Goal: Browse casually: Explore the website without a specific task or goal

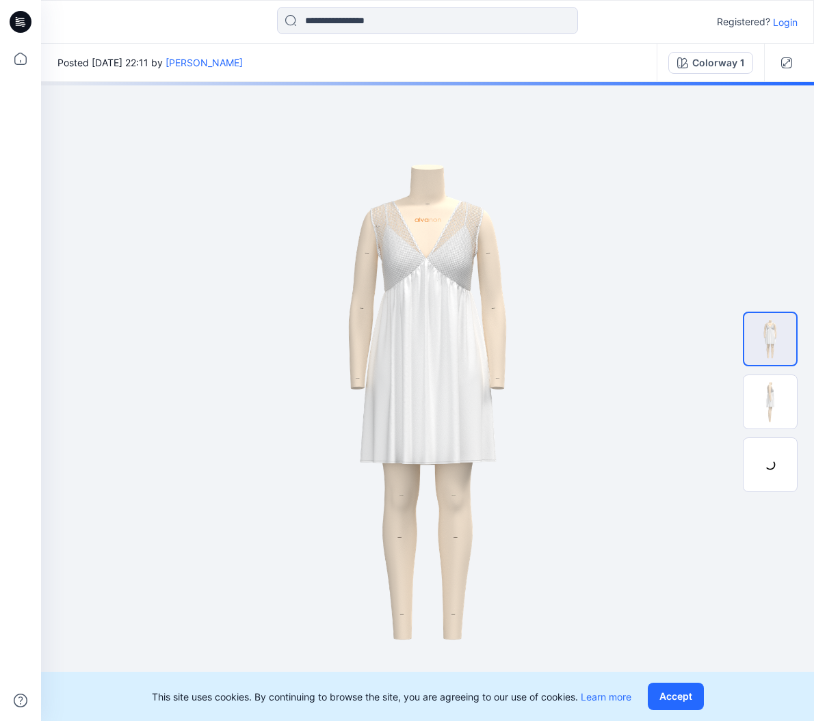
drag, startPoint x: 811, startPoint y: 294, endPoint x: 1093, endPoint y: 269, distance: 283.5
click at [813, 269] on html "Registered? Login Posted [DATE] 22:11 by [PERSON_NAME] Colorway 1 Colorway 1 Lo…" at bounding box center [407, 360] width 814 height 721
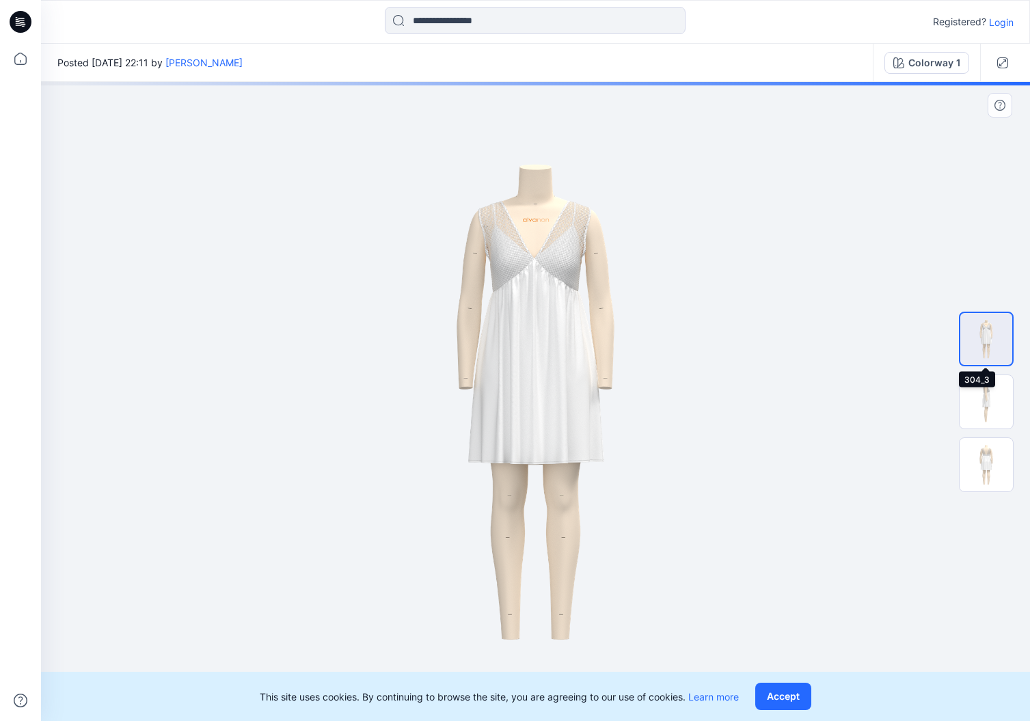
click at [813, 348] on img at bounding box center [987, 339] width 52 height 52
click at [811, 697] on button "Accept" at bounding box center [784, 696] width 56 height 27
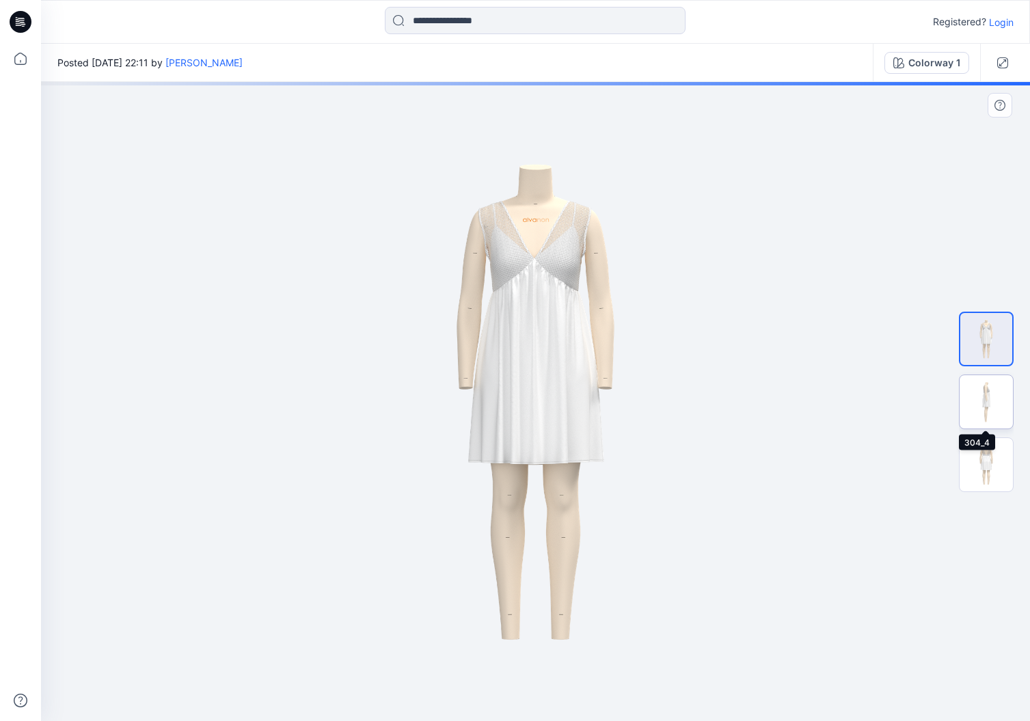
click at [813, 394] on img at bounding box center [986, 401] width 53 height 53
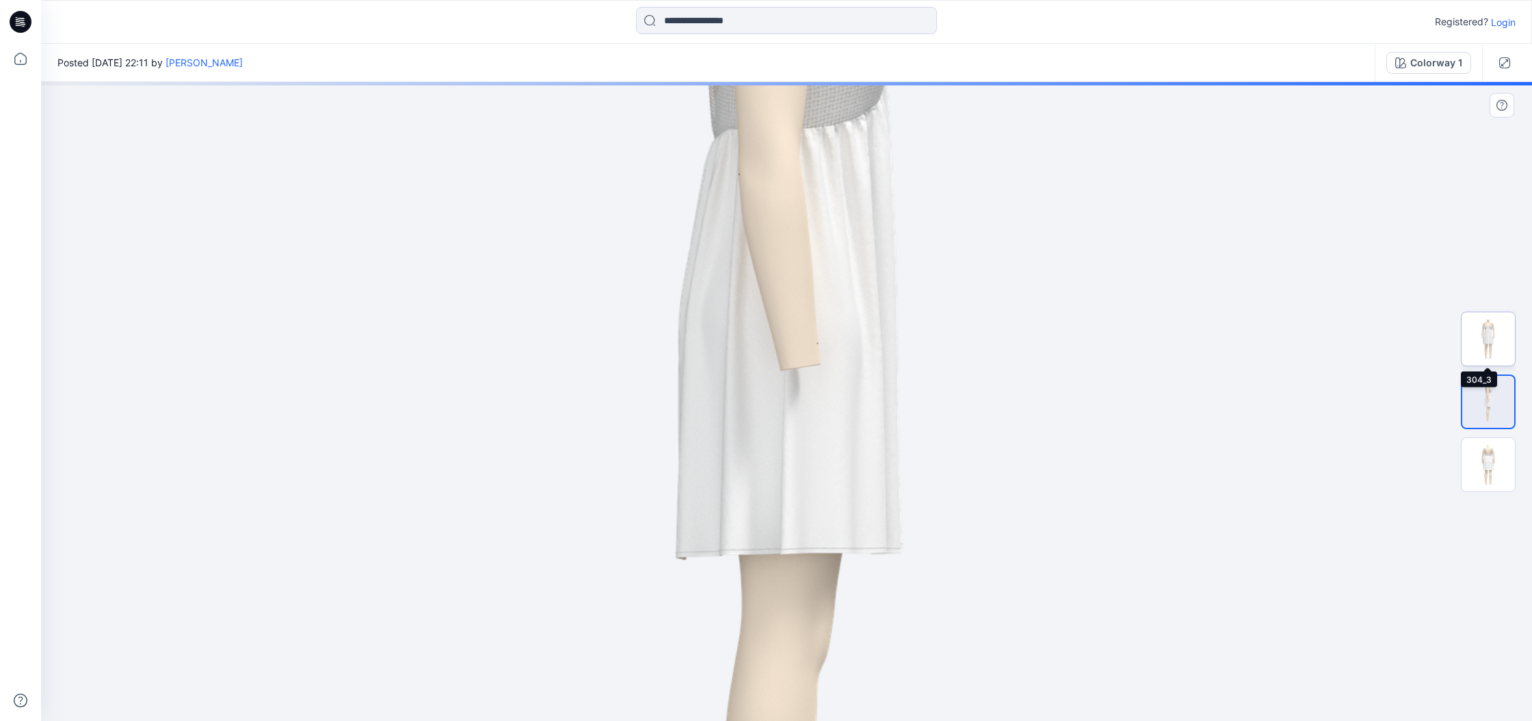
click at [813, 341] on img at bounding box center [1487, 338] width 53 height 53
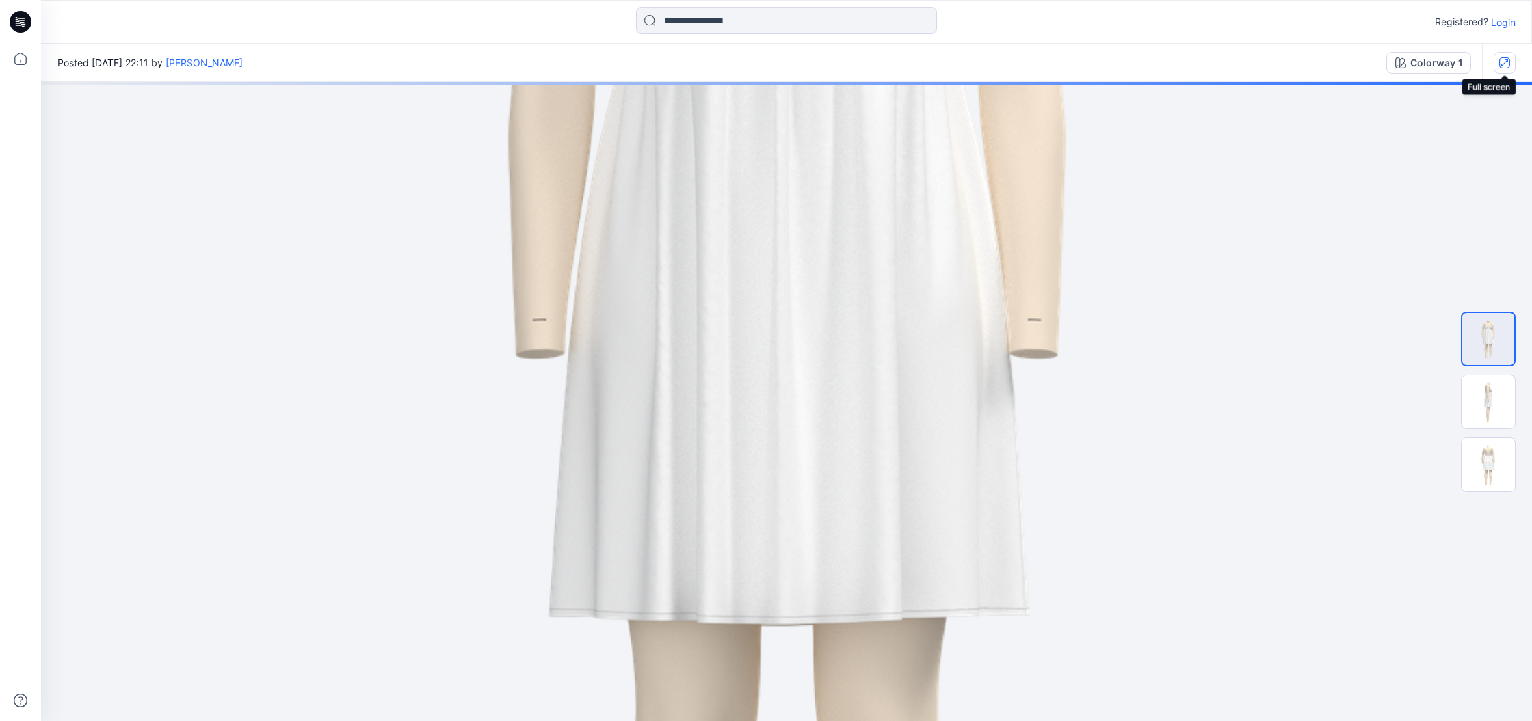
click at [813, 64] on icon "button" at bounding box center [1504, 62] width 7 height 7
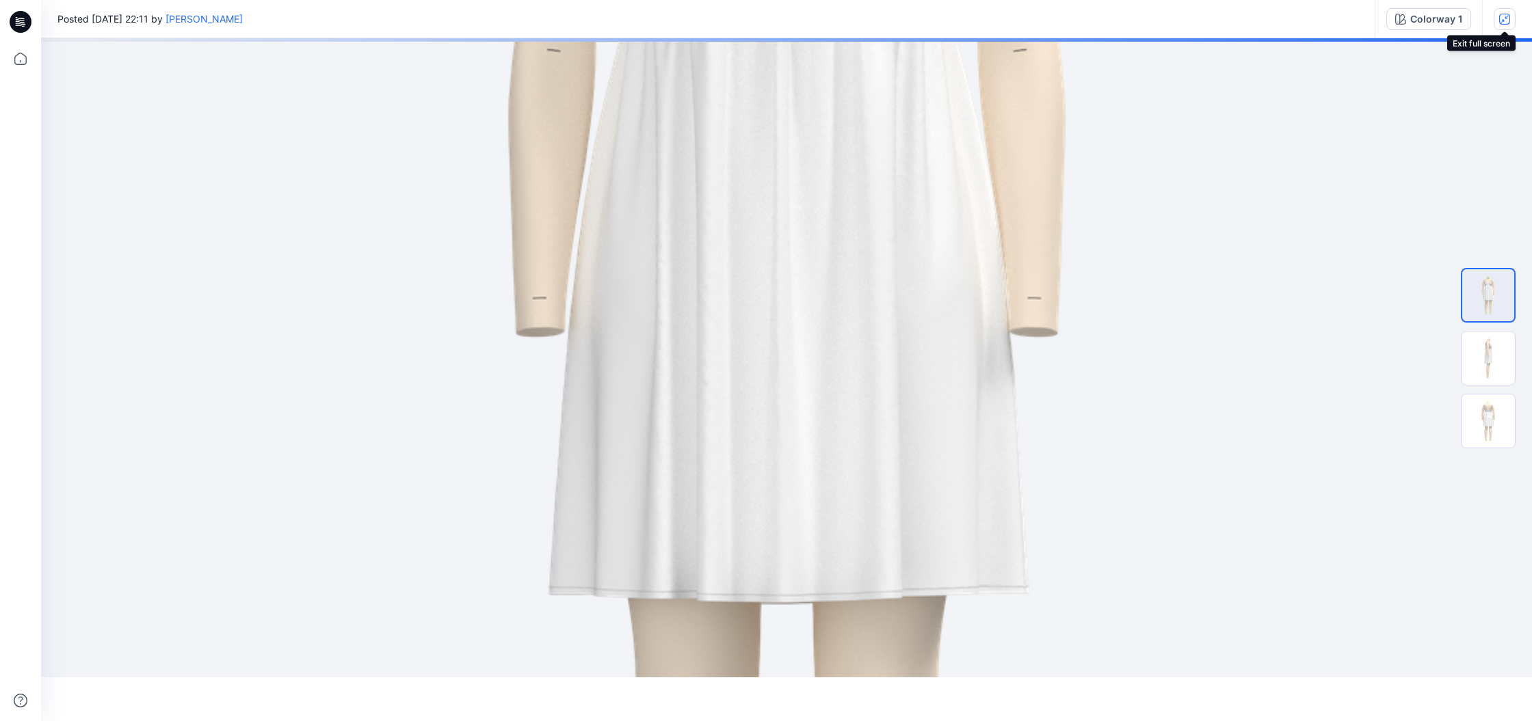
click at [813, 17] on icon "button" at bounding box center [1504, 19] width 11 height 11
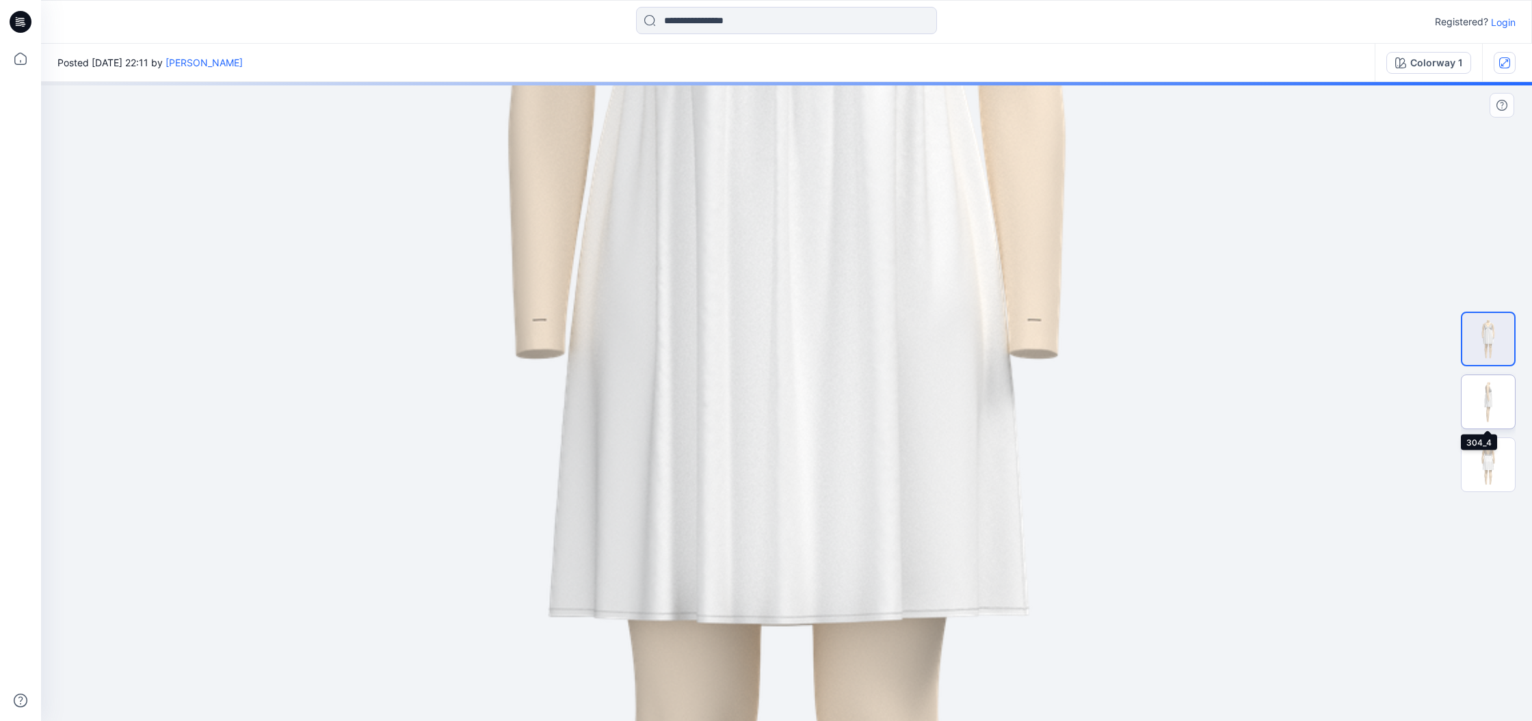
click at [813, 395] on img at bounding box center [1487, 401] width 53 height 53
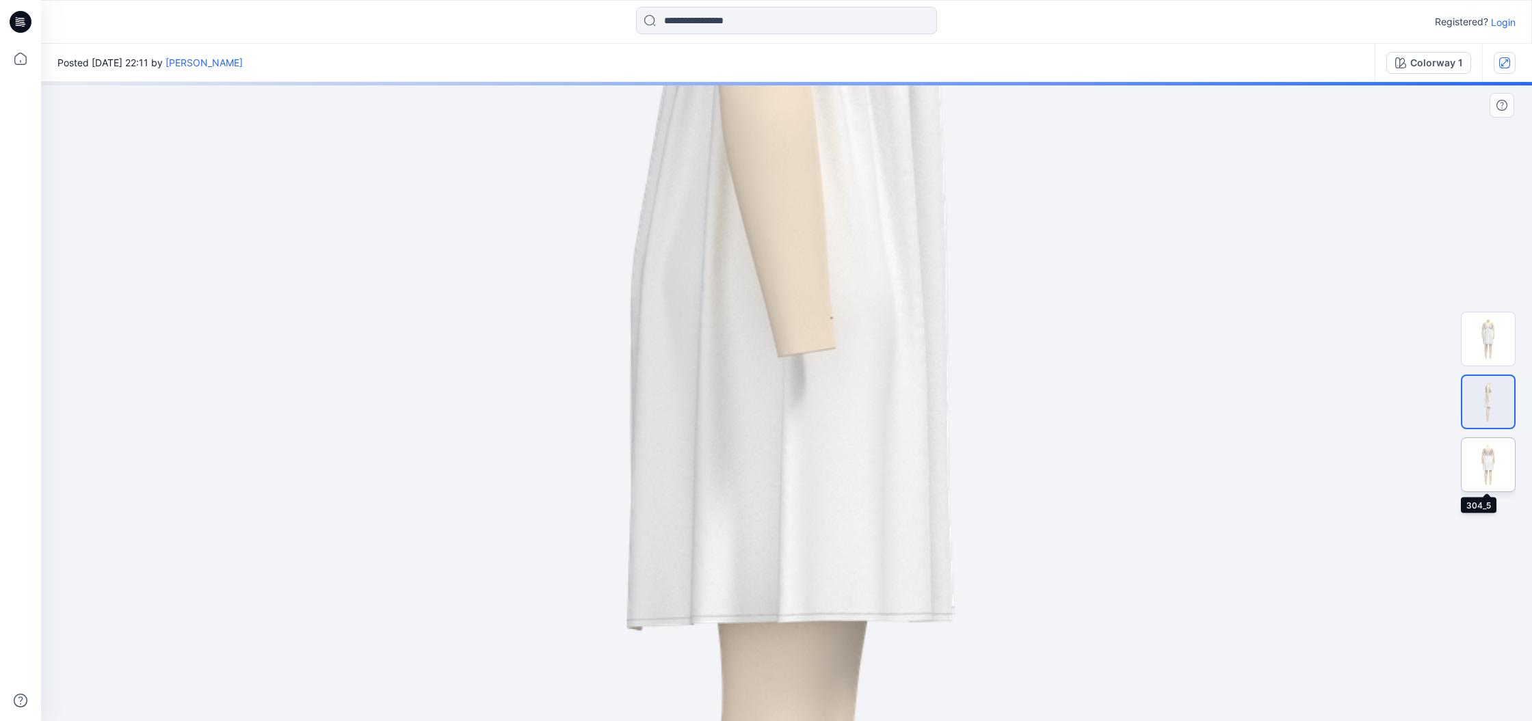
click at [813, 478] on img at bounding box center [1487, 464] width 53 height 53
